Goal: Information Seeking & Learning: Learn about a topic

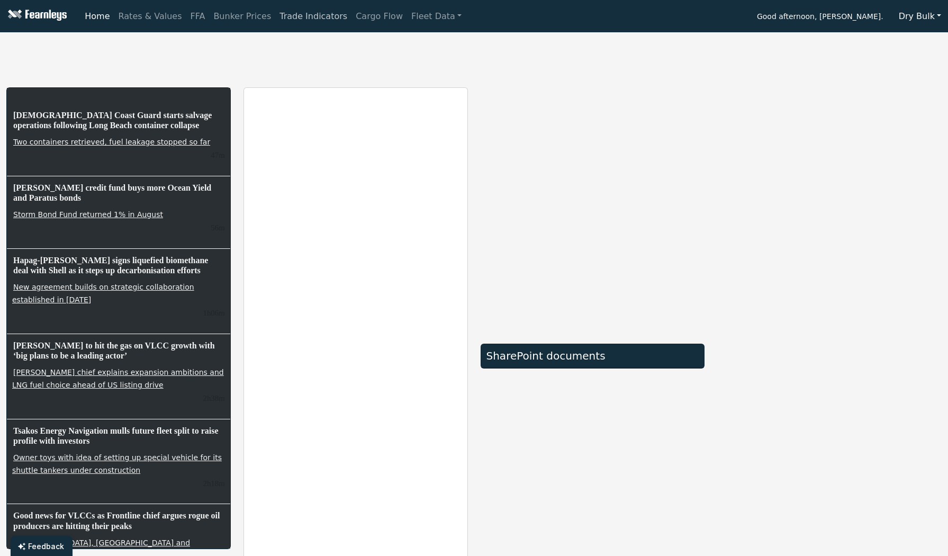
click at [287, 14] on link "Trade Indicators" at bounding box center [313, 16] width 76 height 21
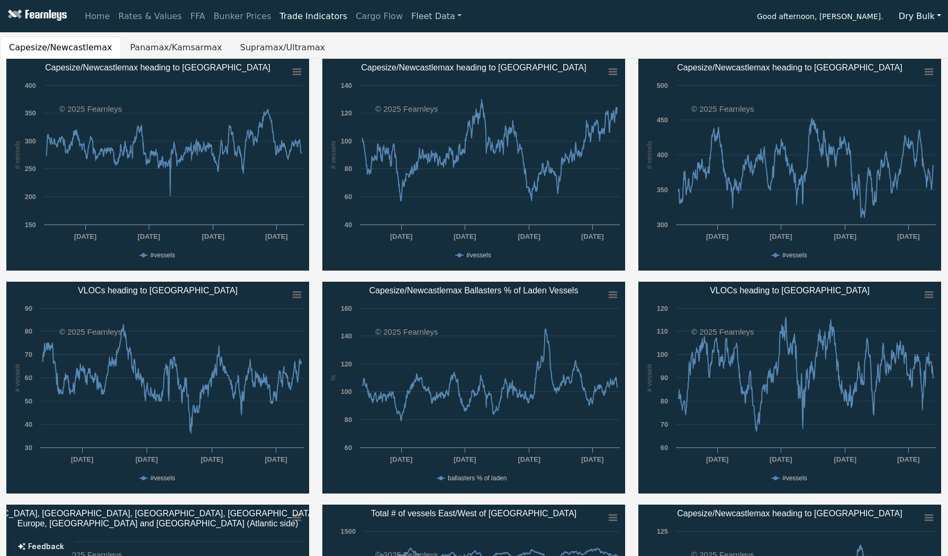
click at [407, 16] on link "Fleet Data" at bounding box center [436, 16] width 59 height 21
click at [416, 47] on link "Fleet Stats" at bounding box center [449, 45] width 67 height 21
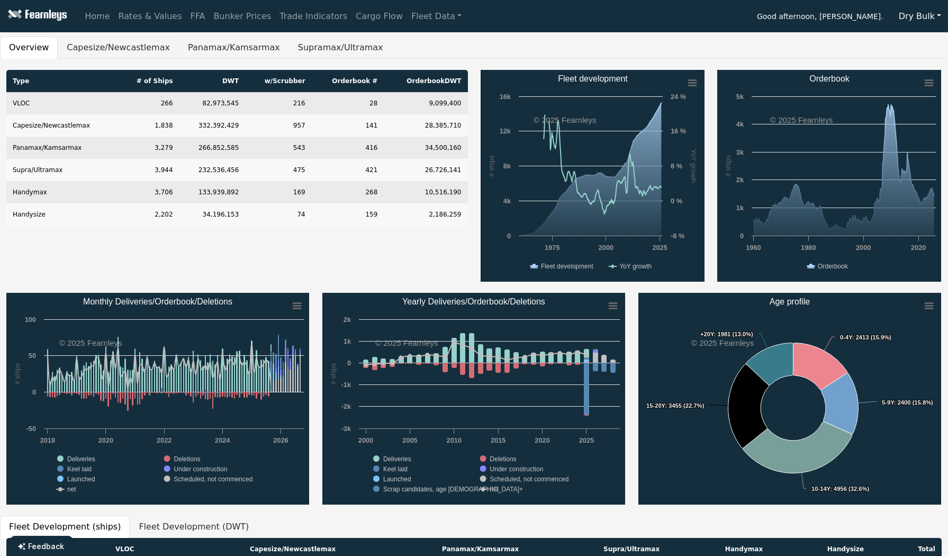
click at [125, 53] on button "Capesize/Newcastlemax" at bounding box center [118, 48] width 121 height 22
